Goal: Task Accomplishment & Management: Manage account settings

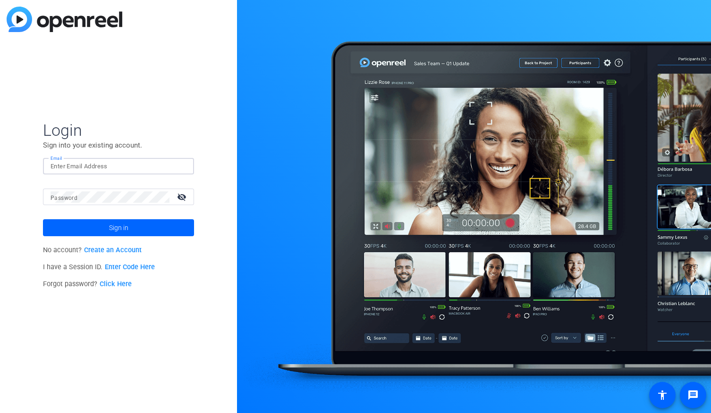
type input "kat@snapsbykat.com"
click at [118, 228] on button "Sign in" at bounding box center [118, 227] width 151 height 17
type input "kat@snapsbykat.com"
click at [152, 221] on span at bounding box center [118, 228] width 151 height 23
